Goal: Task Accomplishment & Management: Use online tool/utility

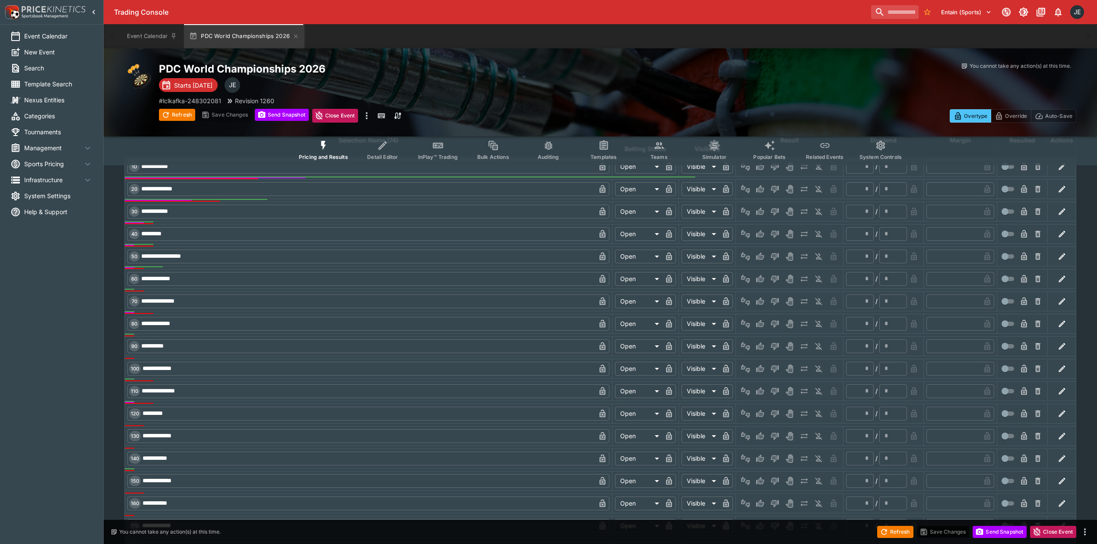
scroll to position [173, 0]
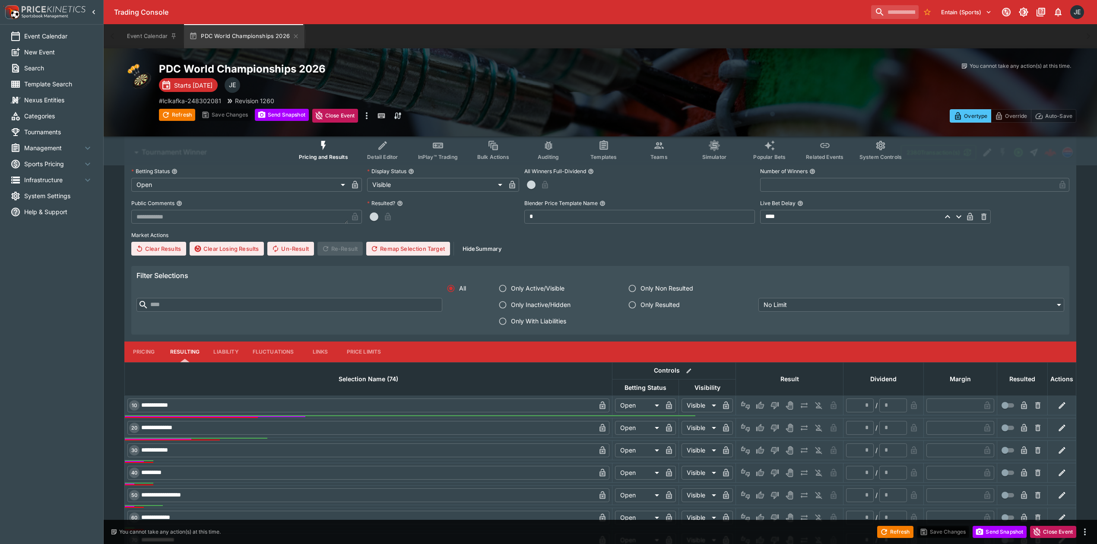
click at [141, 345] on button "Pricing" at bounding box center [143, 352] width 39 height 21
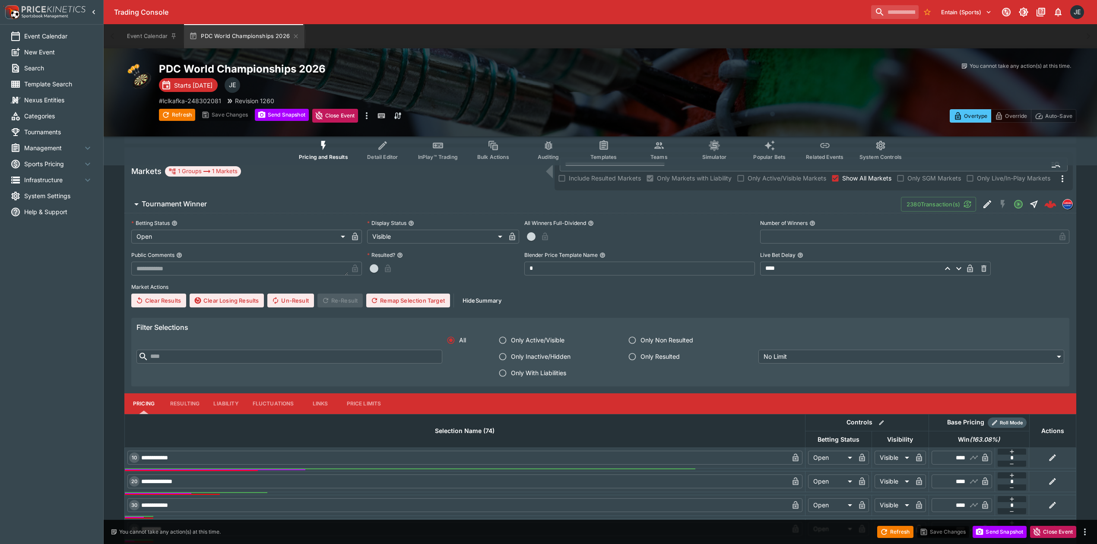
scroll to position [57, 0]
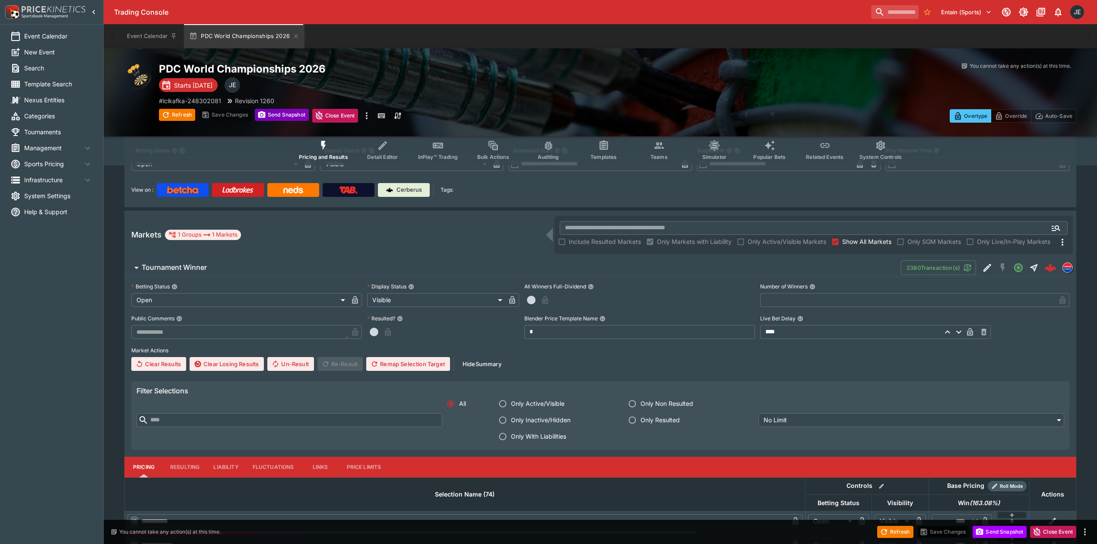
click at [279, 111] on button "Send Snapshot" at bounding box center [282, 115] width 54 height 12
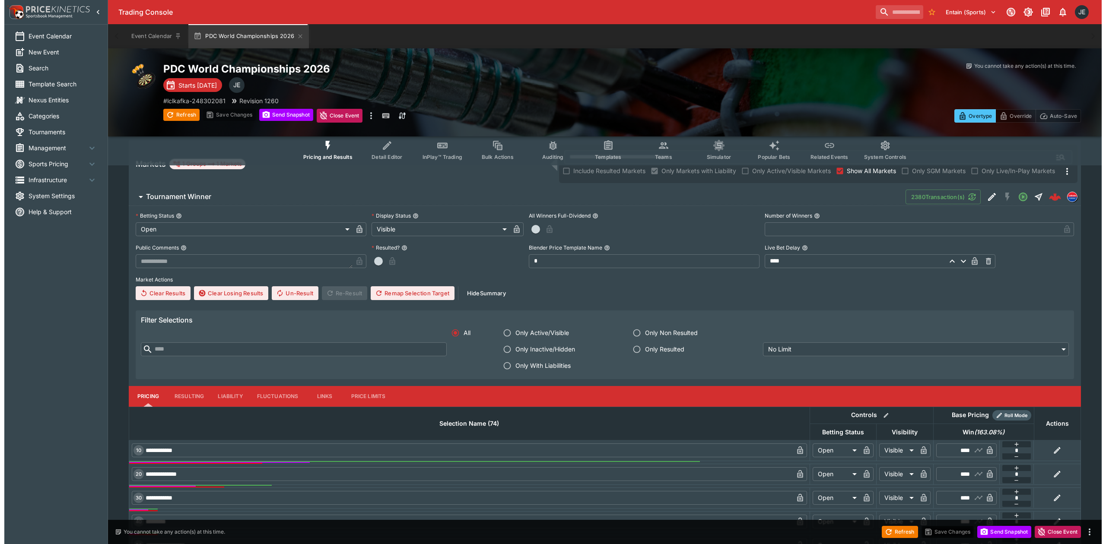
scroll to position [147, 0]
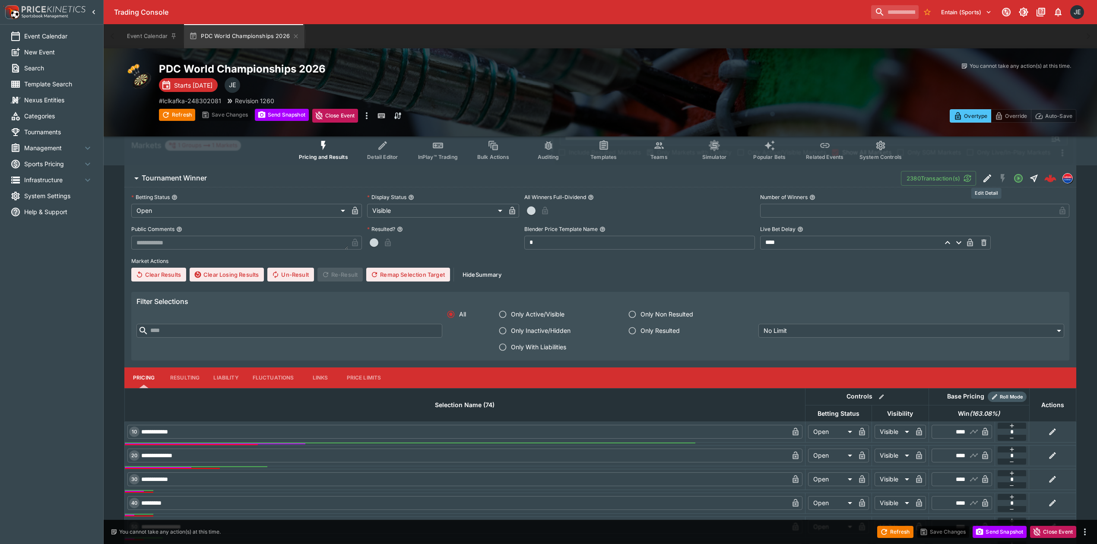
click at [983, 177] on icon "Edit Detail" at bounding box center [987, 178] width 10 height 10
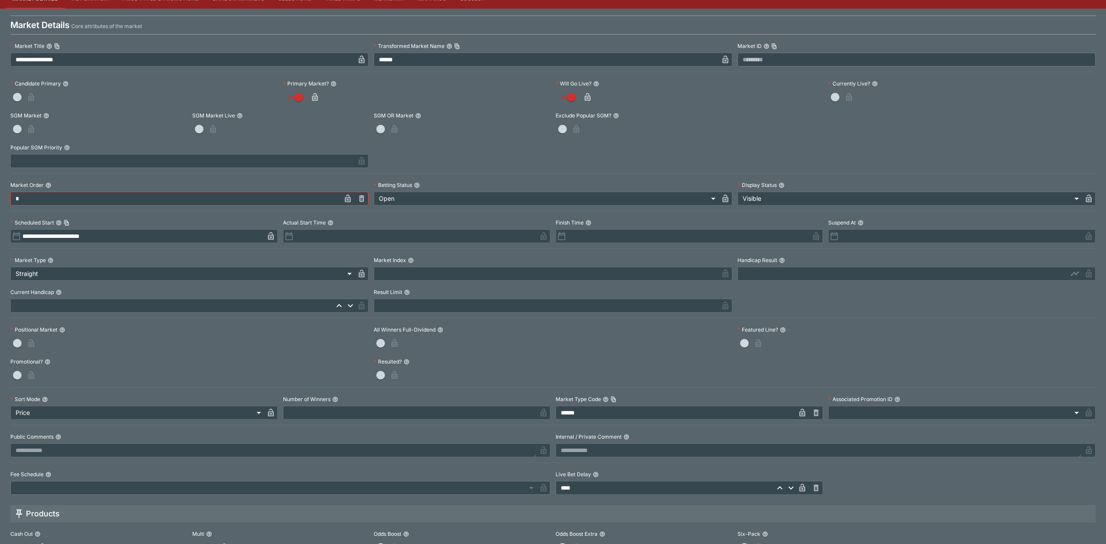
scroll to position [215, 0]
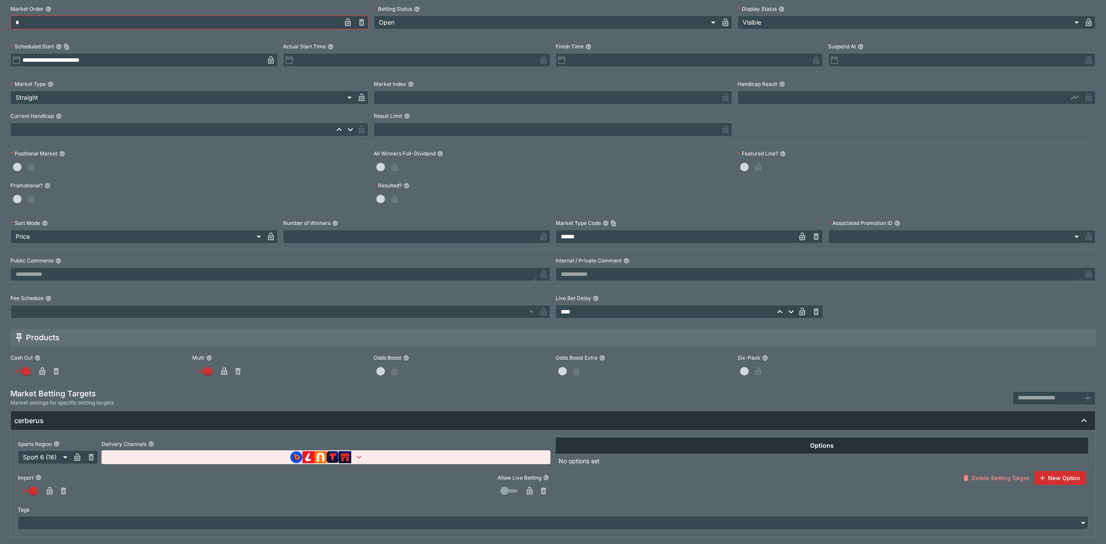
click at [355, 458] on icon "button" at bounding box center [359, 457] width 9 height 9
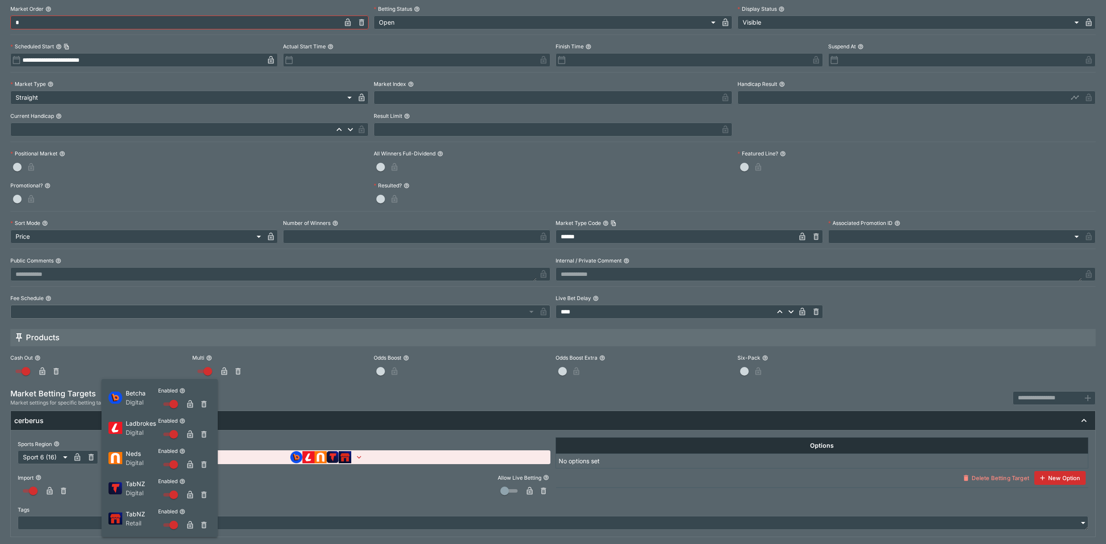
click at [467, 397] on div at bounding box center [553, 272] width 1106 height 544
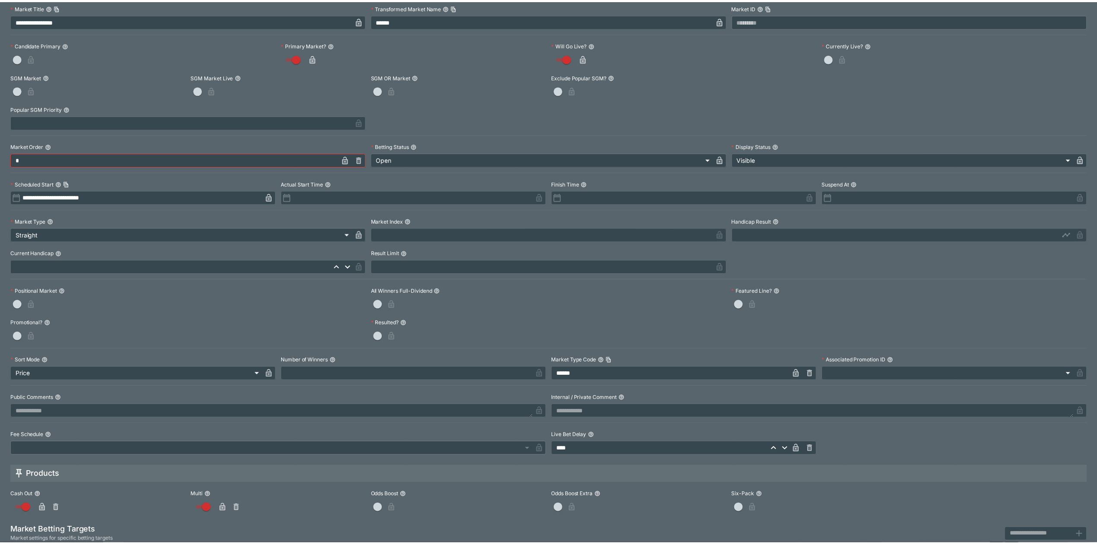
scroll to position [0, 0]
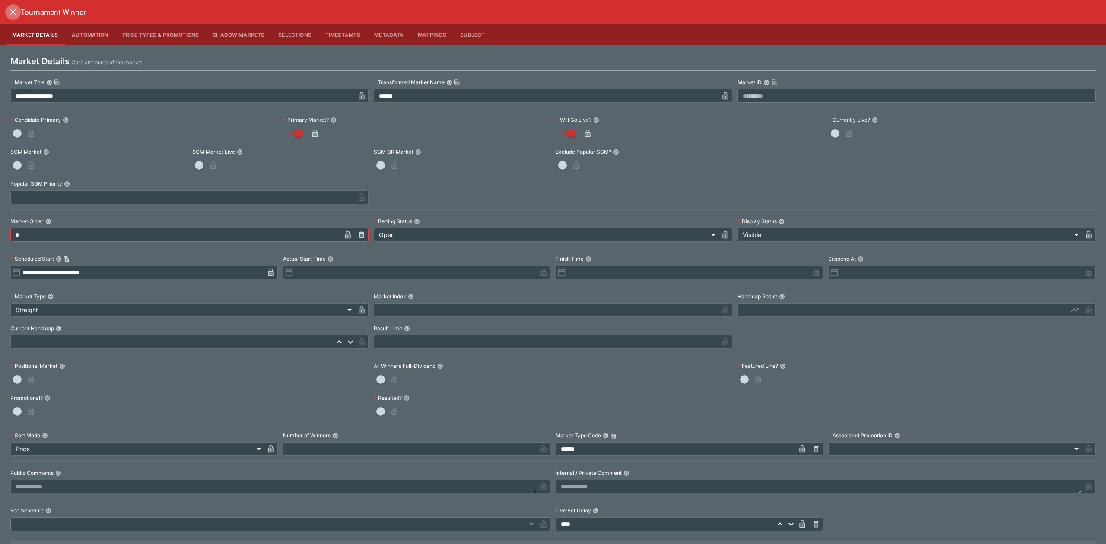
click at [13, 16] on icon "close" at bounding box center [13, 12] width 10 height 10
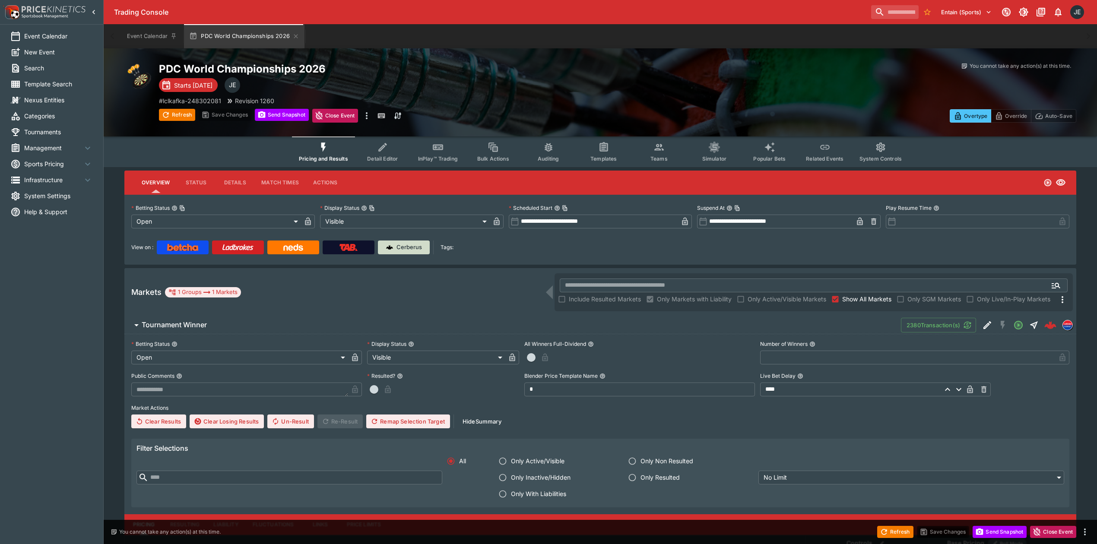
click at [403, 246] on p "Cerberus" at bounding box center [409, 247] width 25 height 9
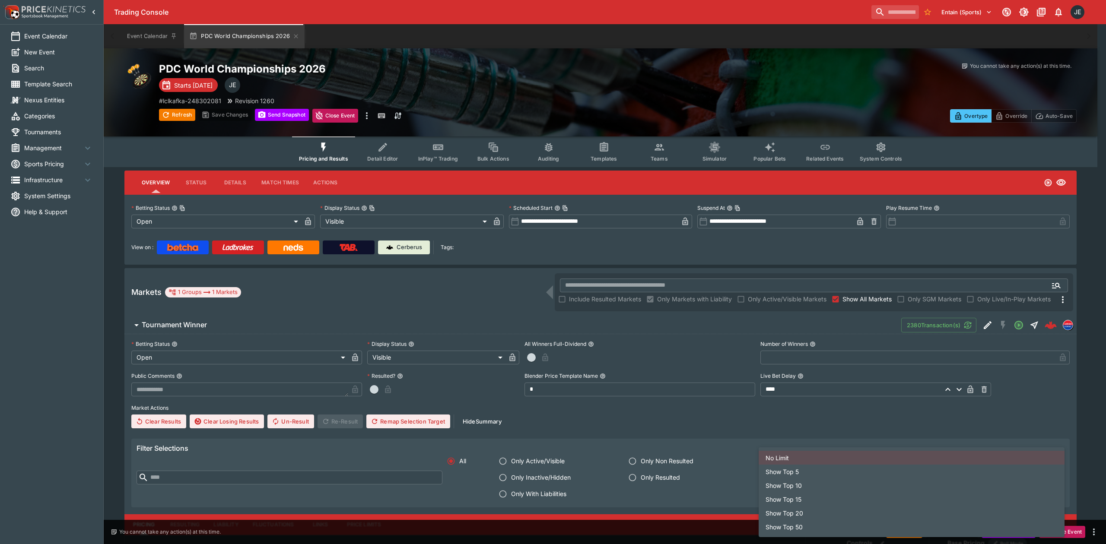
click at [686, 415] on div at bounding box center [553, 272] width 1106 height 544
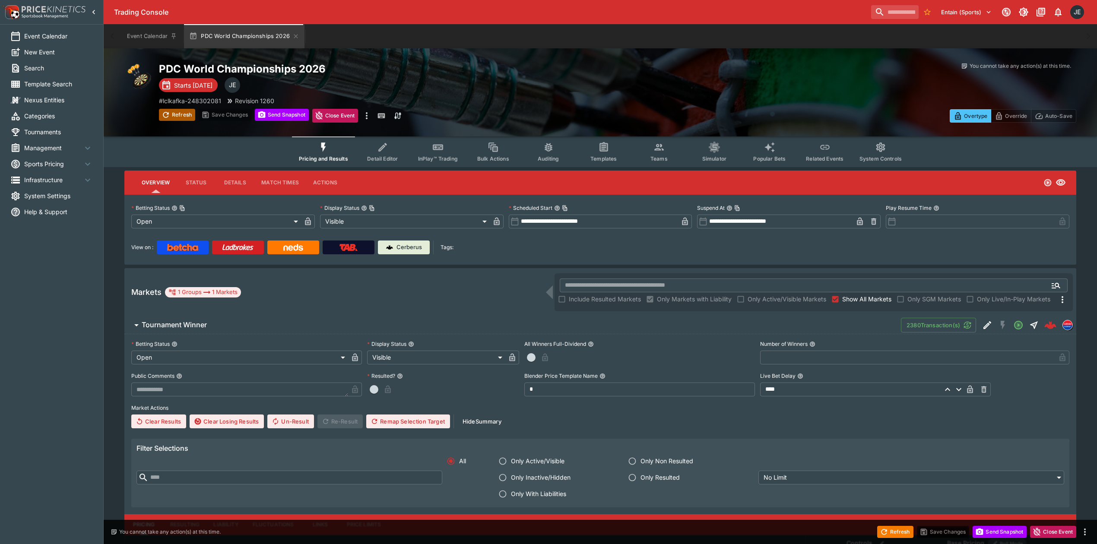
click at [180, 116] on button "Refresh" at bounding box center [177, 115] width 36 height 12
click at [764, 220] on input "**********" at bounding box center [781, 222] width 146 height 14
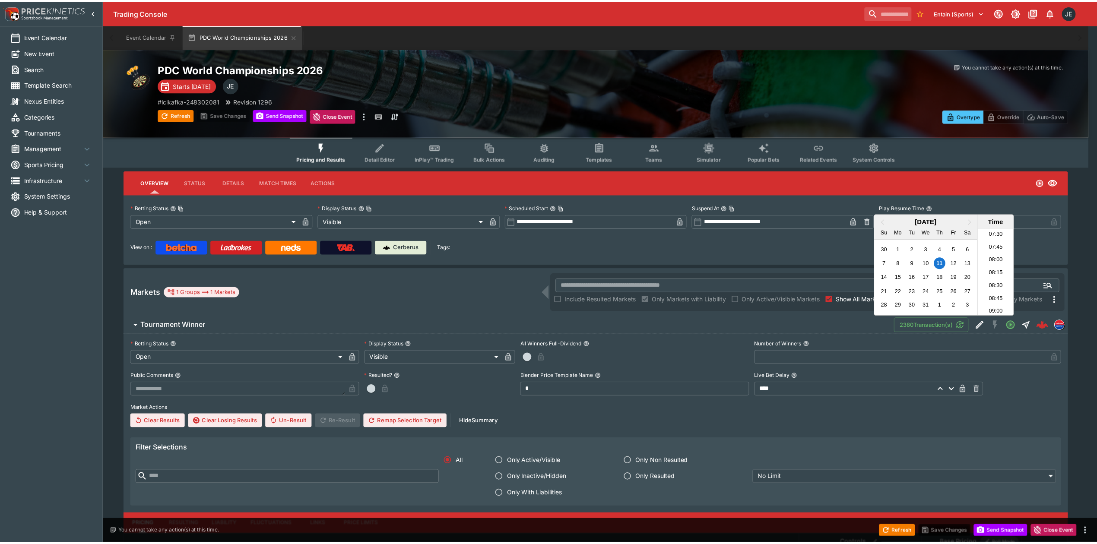
scroll to position [413, 0]
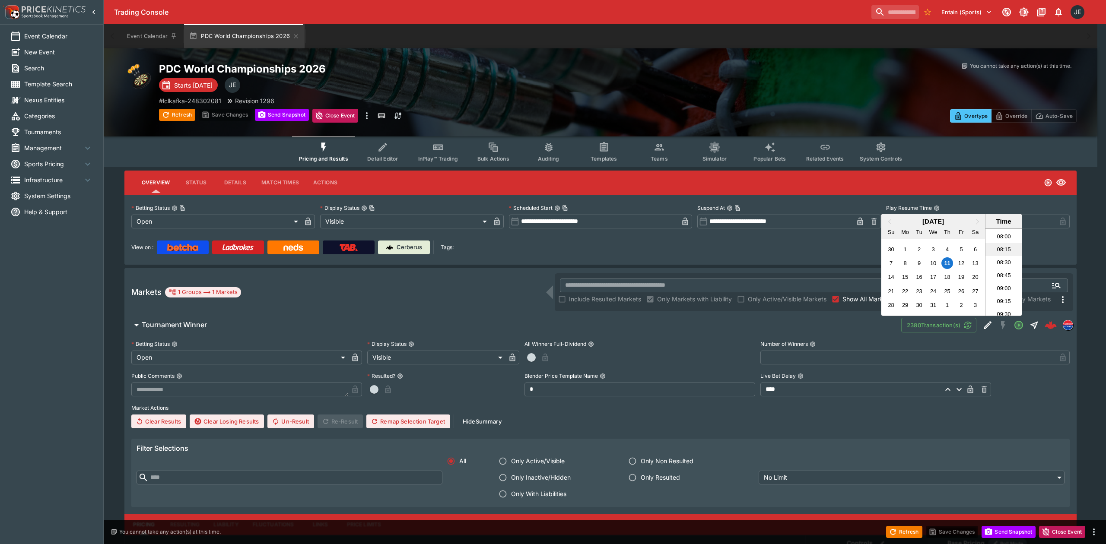
click at [1003, 251] on li "08:15" at bounding box center [1003, 249] width 37 height 13
type input "**********"
click at [955, 530] on div at bounding box center [553, 272] width 1106 height 544
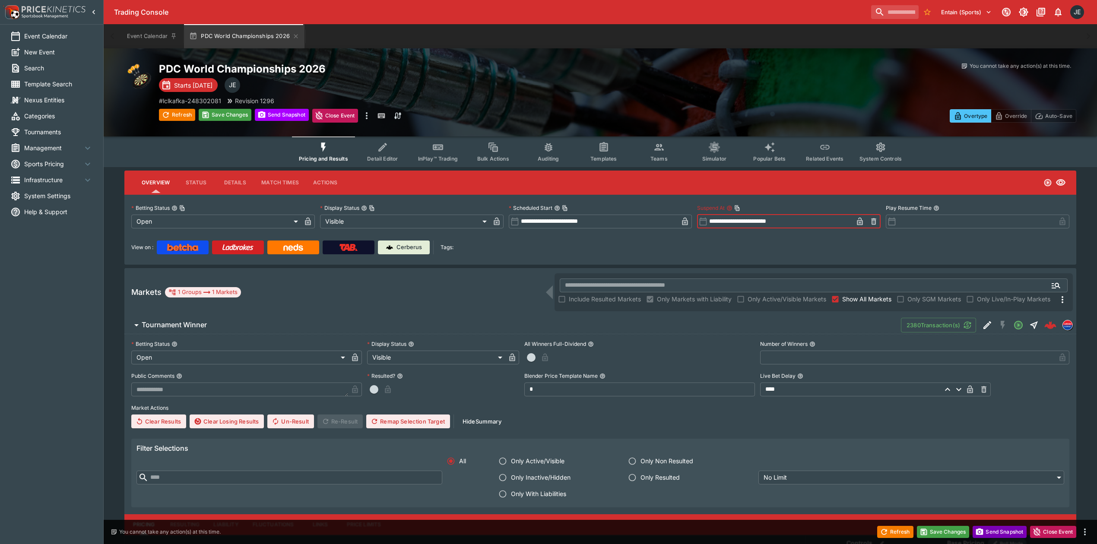
click at [997, 531] on button "Send Snapshot" at bounding box center [1000, 532] width 54 height 12
click at [174, 248] on img at bounding box center [182, 247] width 31 height 7
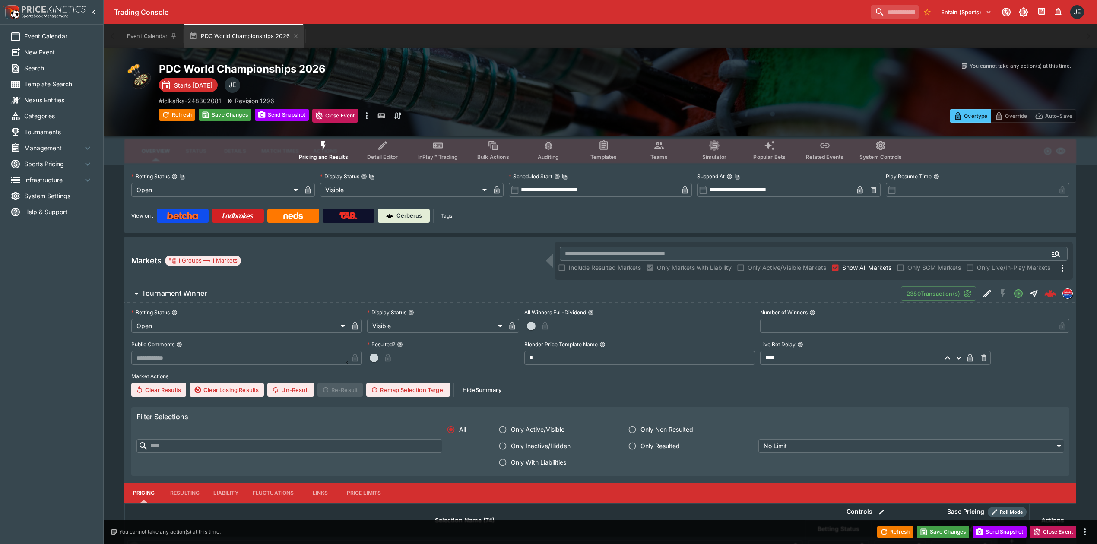
scroll to position [0, 0]
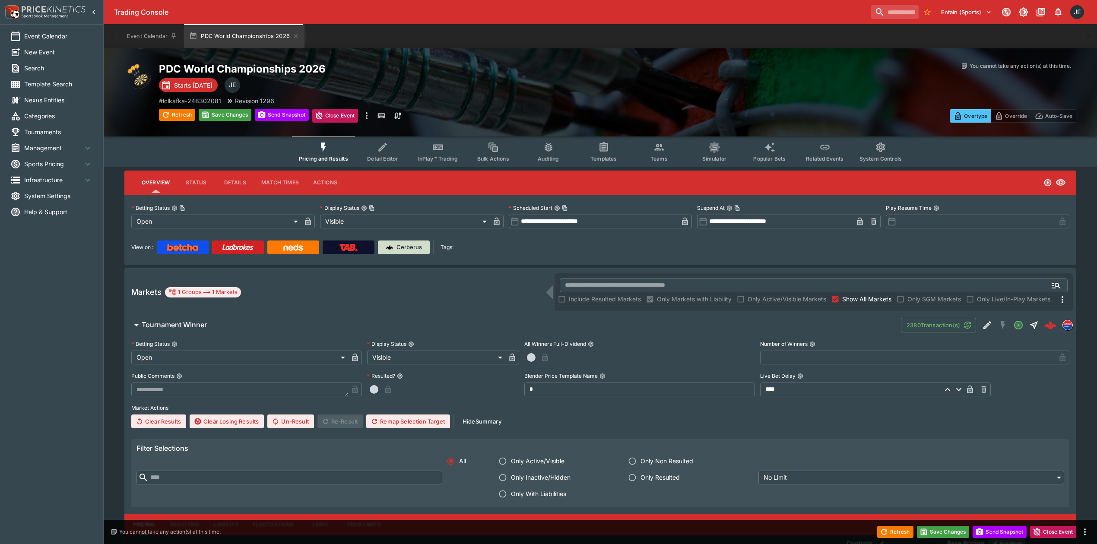
click at [413, 247] on p "Cerberus" at bounding box center [409, 247] width 25 height 9
click at [195, 181] on button "Status" at bounding box center [196, 182] width 39 height 21
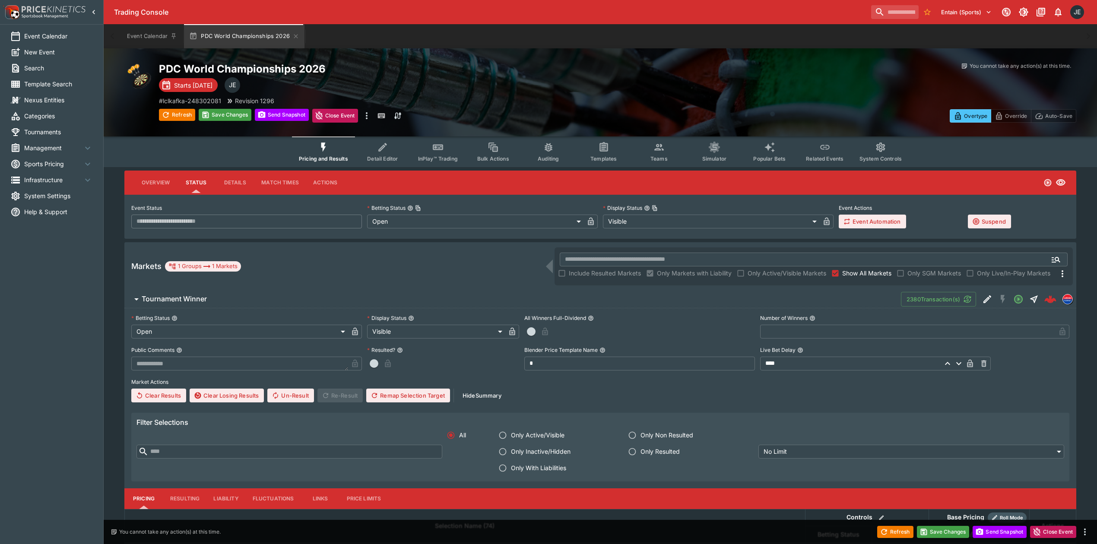
click at [232, 184] on button "Details" at bounding box center [235, 182] width 39 height 21
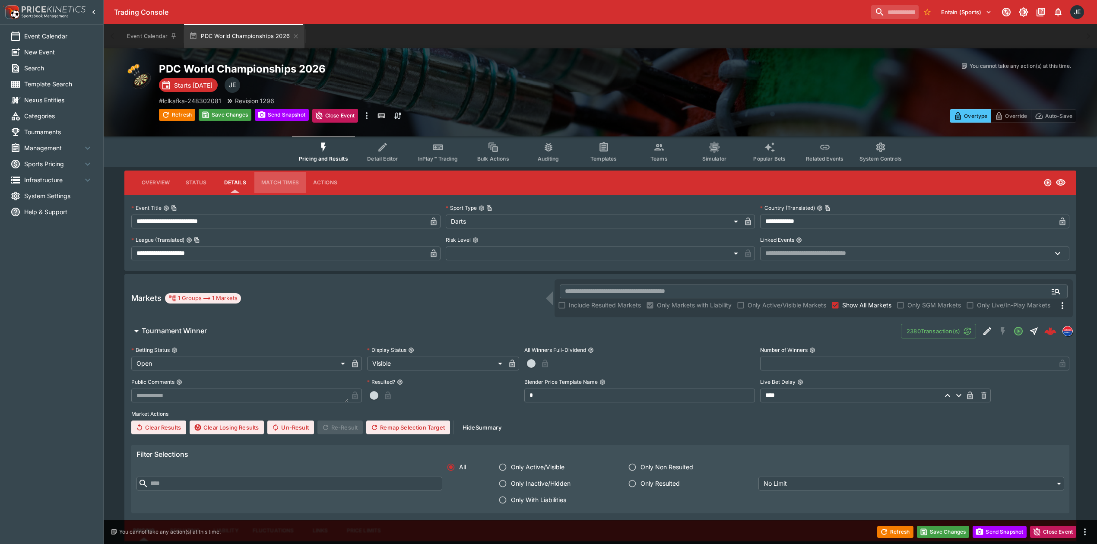
click at [278, 182] on button "Match Times" at bounding box center [279, 182] width 51 height 21
click at [318, 181] on button "Actions" at bounding box center [325, 182] width 39 height 21
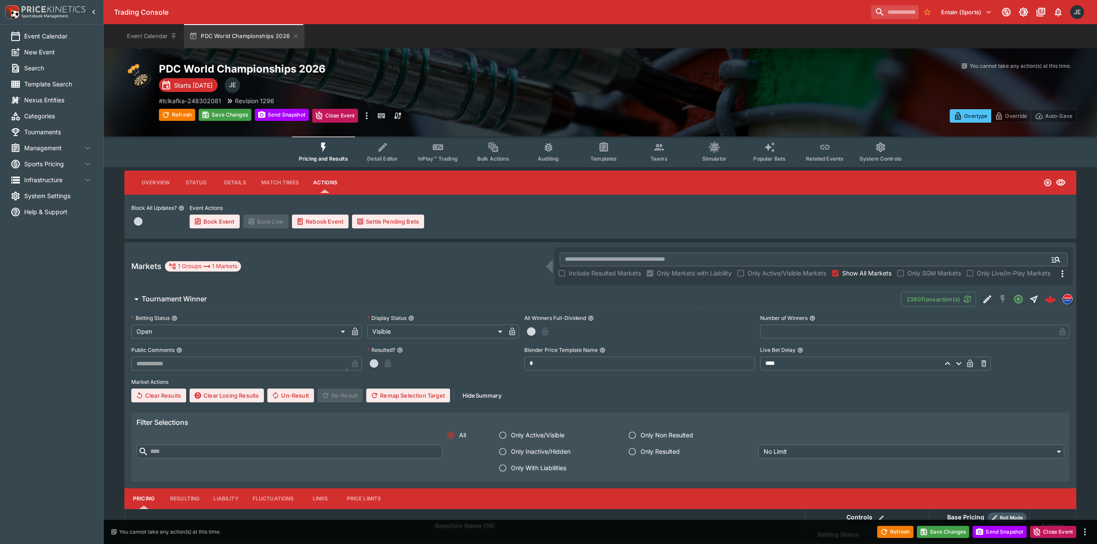
click at [384, 159] on span "Detail Editor" at bounding box center [382, 159] width 31 height 6
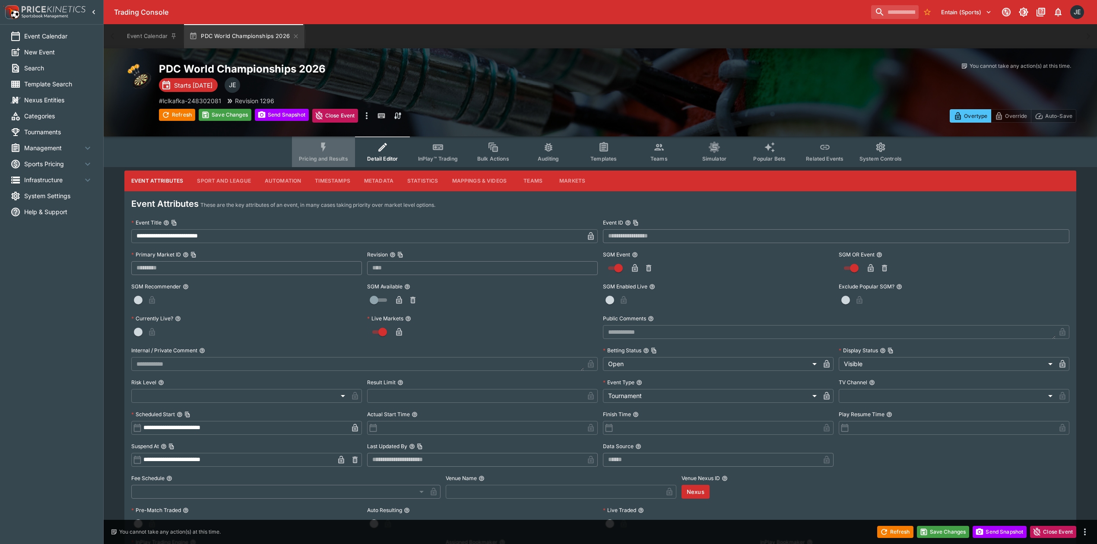
click at [325, 151] on icon "Event type filters" at bounding box center [323, 147] width 5 height 9
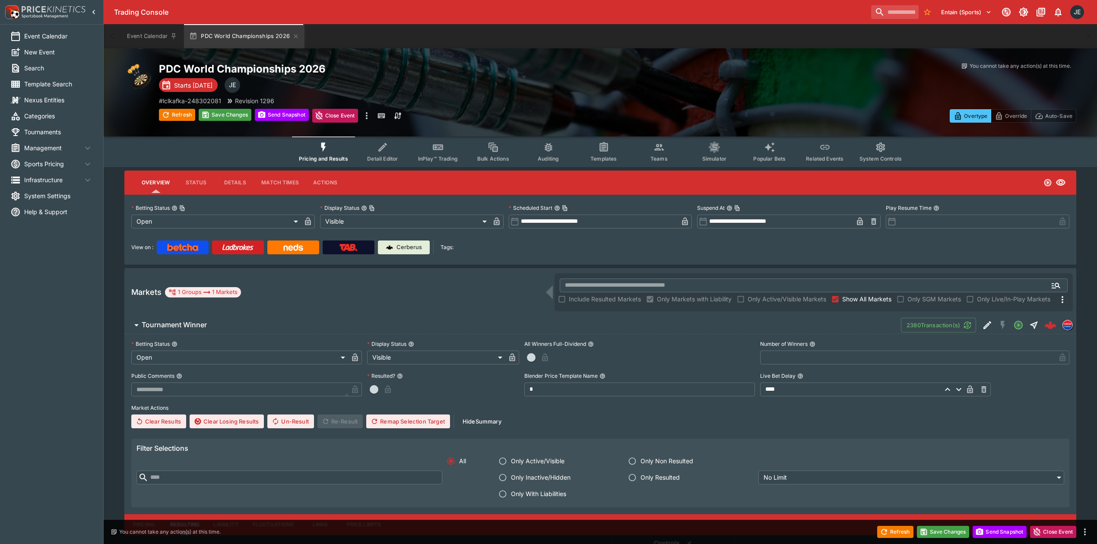
click at [599, 150] on icon "Event type filters" at bounding box center [603, 147] width 11 height 11
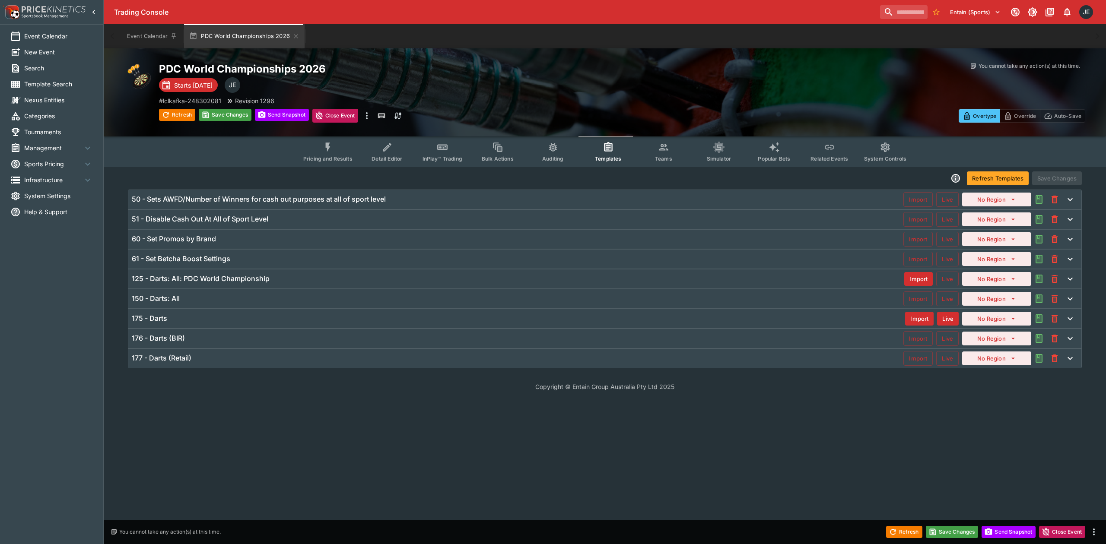
click at [232, 301] on div "150 - Darts: All" at bounding box center [518, 298] width 772 height 9
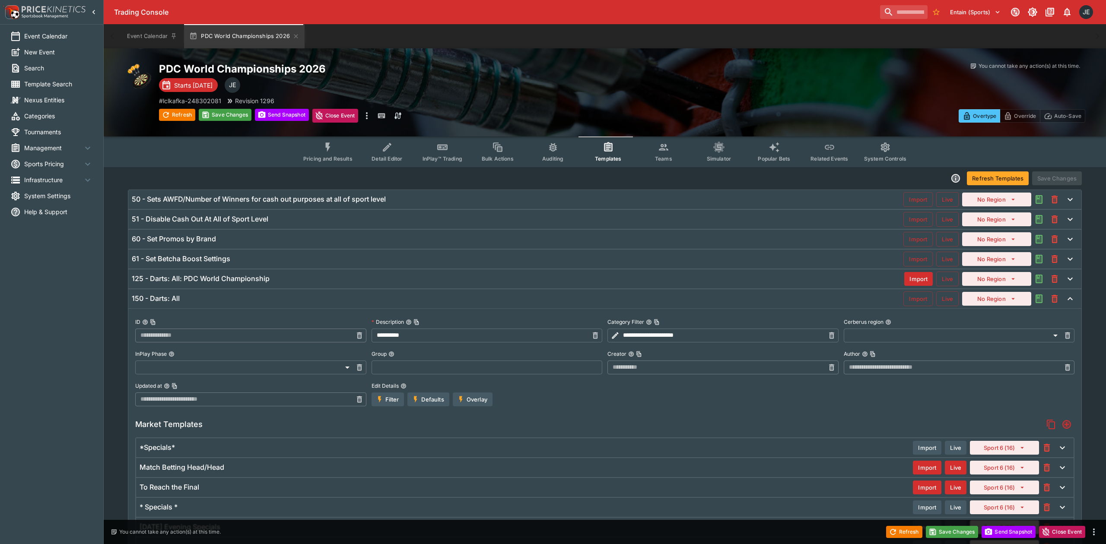
type input "**********"
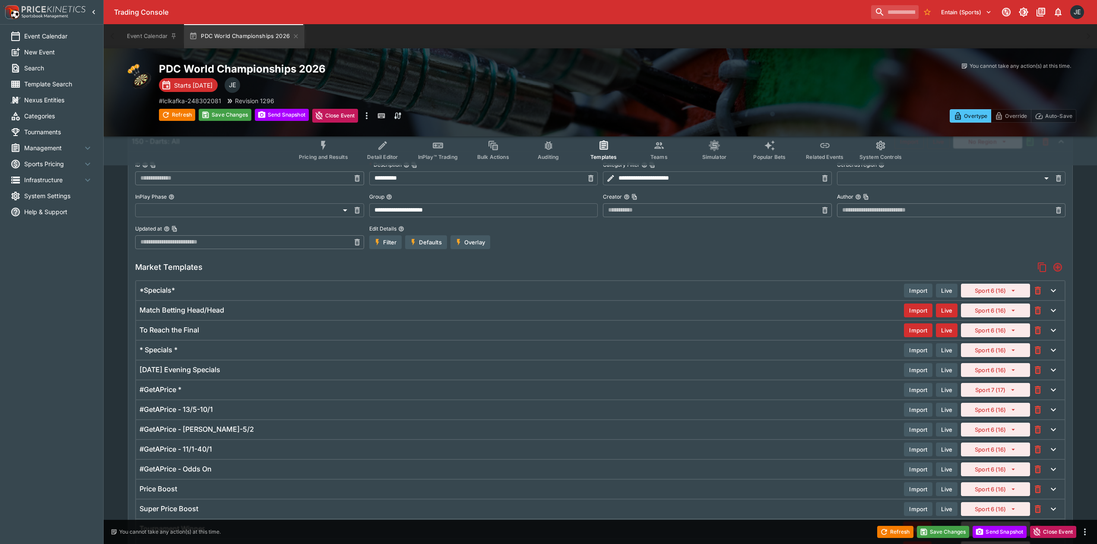
scroll to position [91, 0]
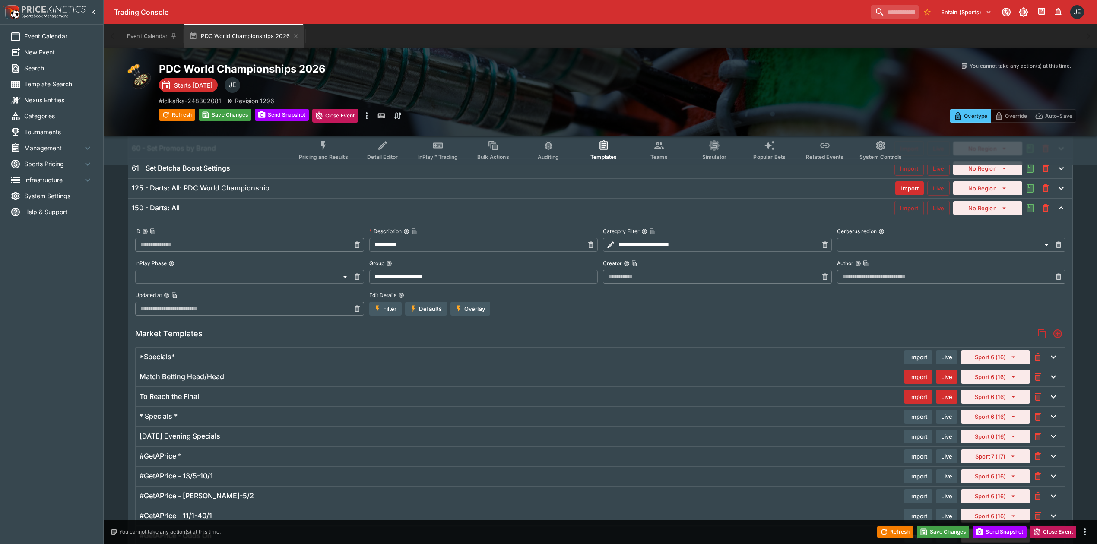
click at [213, 205] on div "150 - Darts: All" at bounding box center [513, 207] width 763 height 9
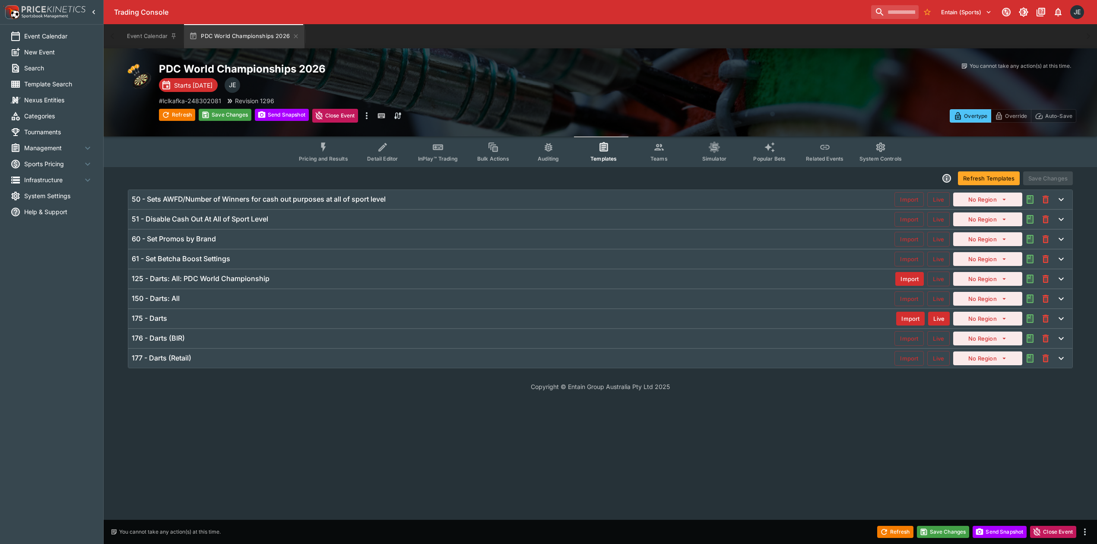
scroll to position [0, 0]
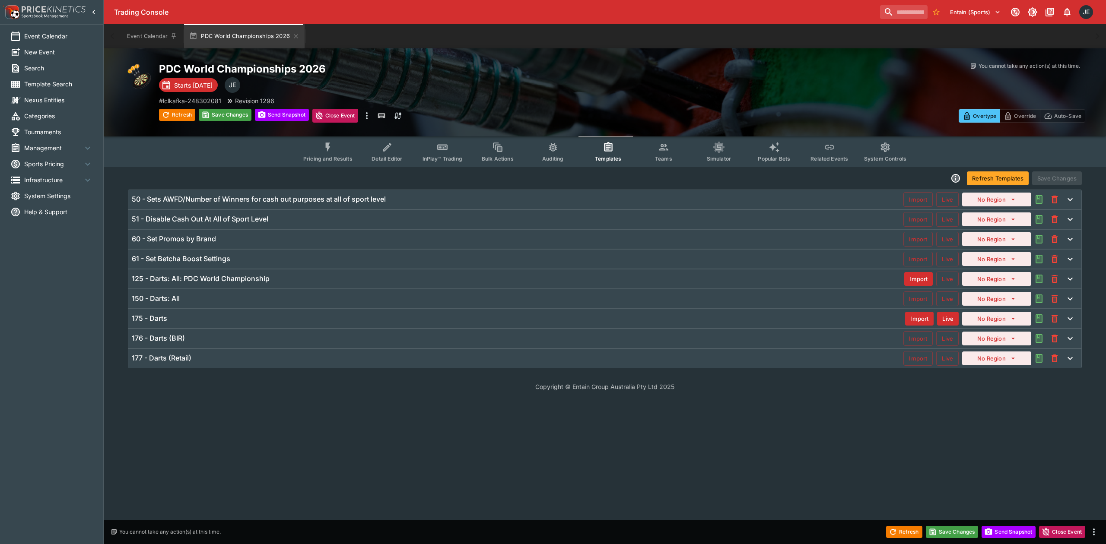
click at [190, 323] on div "175 - Darts" at bounding box center [518, 318] width 773 height 9
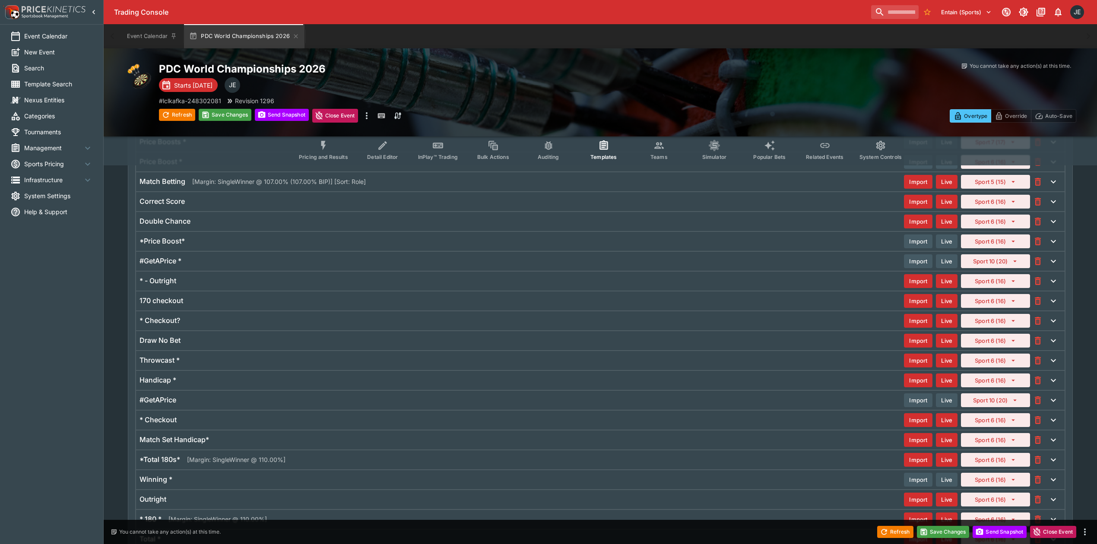
scroll to position [864, 0]
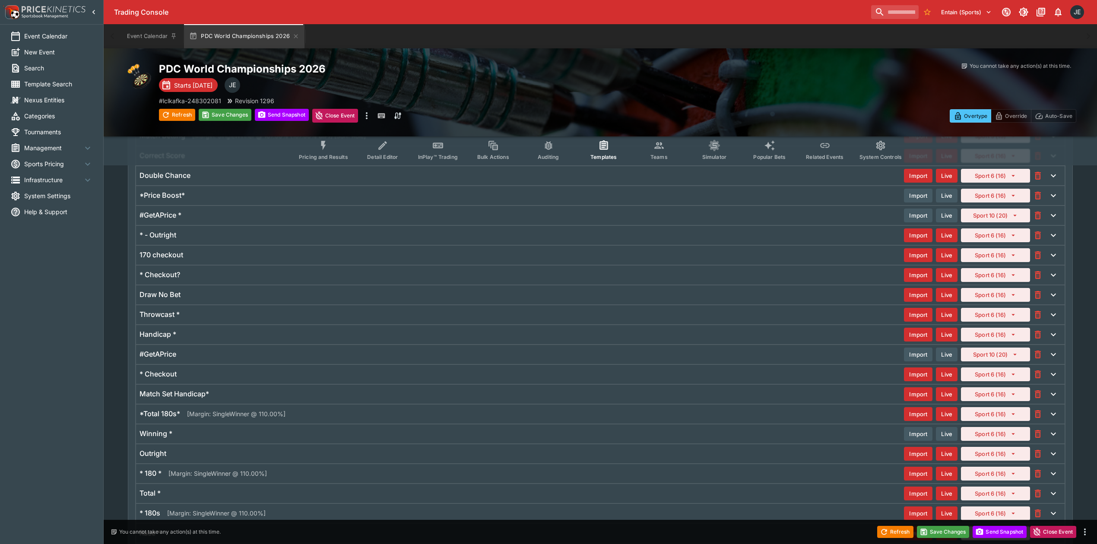
click at [192, 240] on div "* - Outright" at bounding box center [522, 235] width 765 height 9
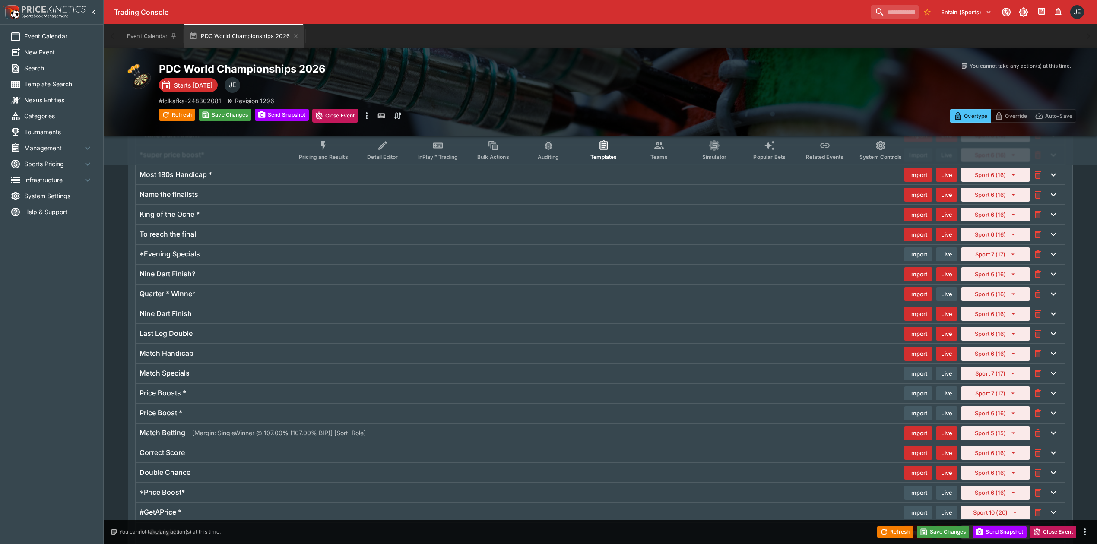
scroll to position [403, 0]
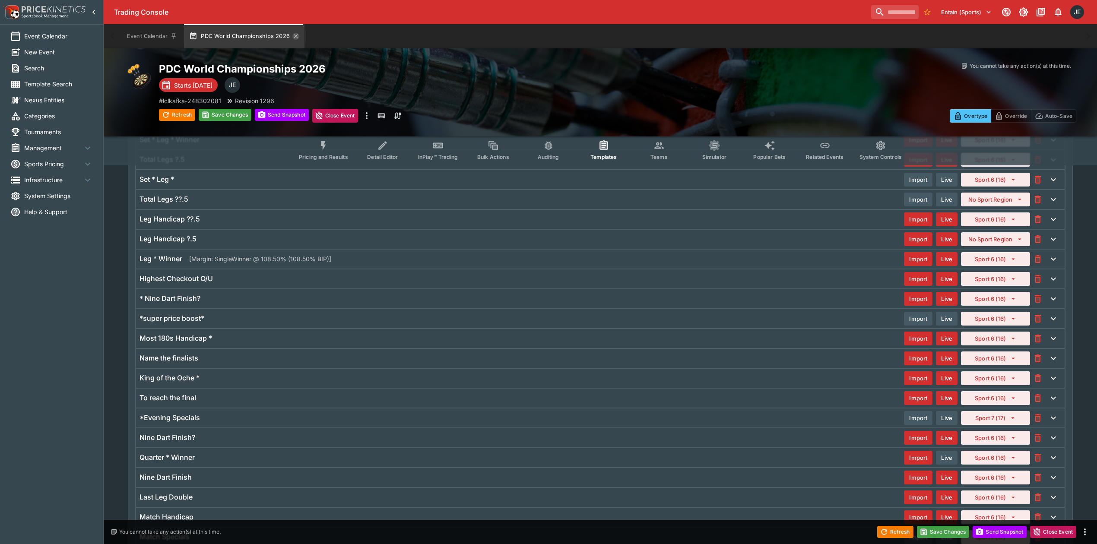
click at [294, 37] on icon "button" at bounding box center [295, 36] width 7 height 7
